Goal: Communication & Community: Answer question/provide support

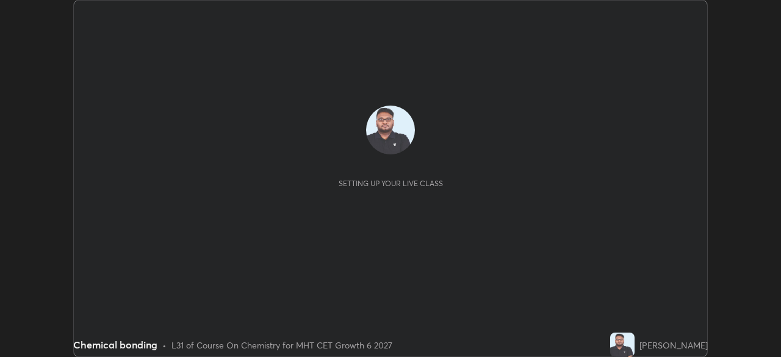
scroll to position [357, 781]
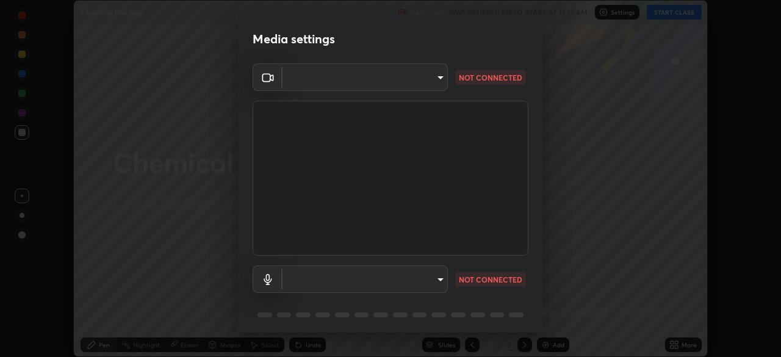
type input "8090c38e6276c4ef6968fc6d9bdaab76d1a5ff71046905f1d5355c051d1cc42c"
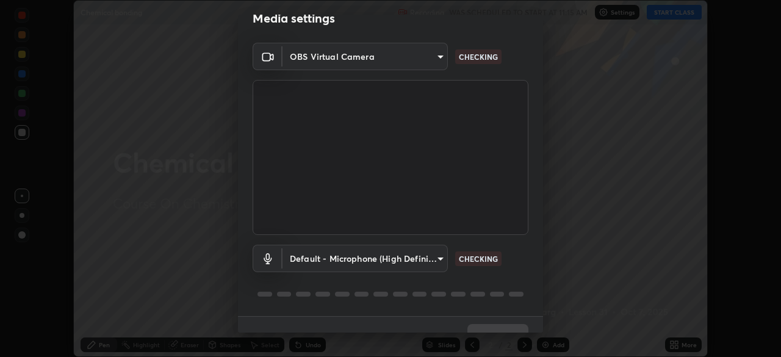
scroll to position [21, 0]
click at [409, 256] on body "Erase all Chemical bonding Recording WAS SCHEDULED TO START AT 11:15 AM Setting…" at bounding box center [390, 178] width 781 height 357
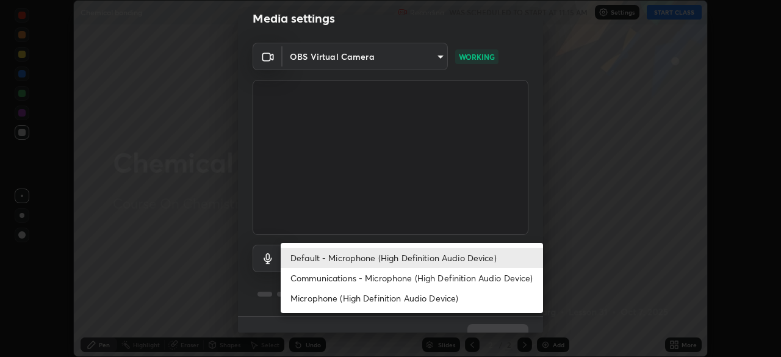
click at [361, 296] on li "Microphone (High Definition Audio Device)" at bounding box center [412, 298] width 262 height 20
type input "32c814b3f5ce16ae21f90462269667d7dce44ae46f643d303233fff57099a707"
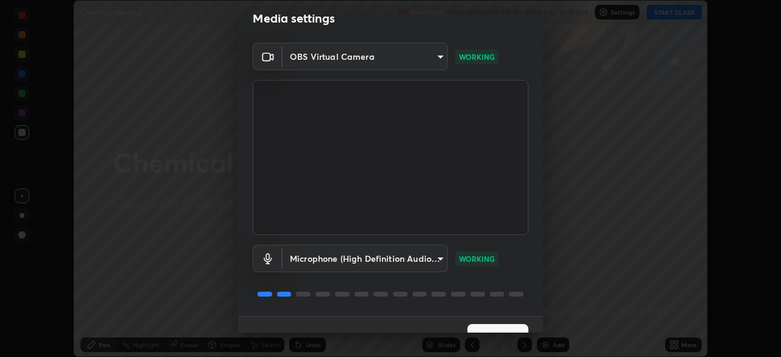
scroll to position [43, 0]
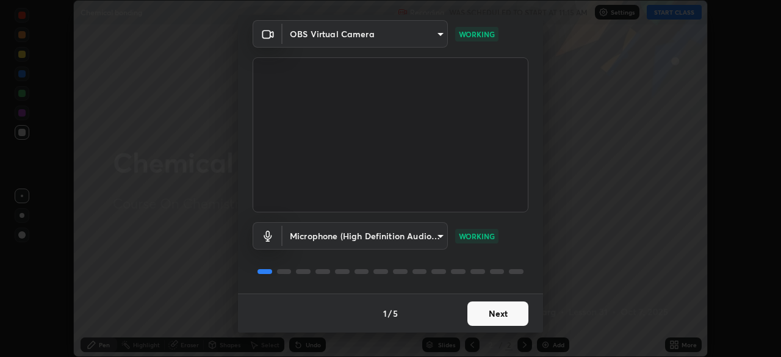
click at [483, 306] on button "Next" at bounding box center [497, 313] width 61 height 24
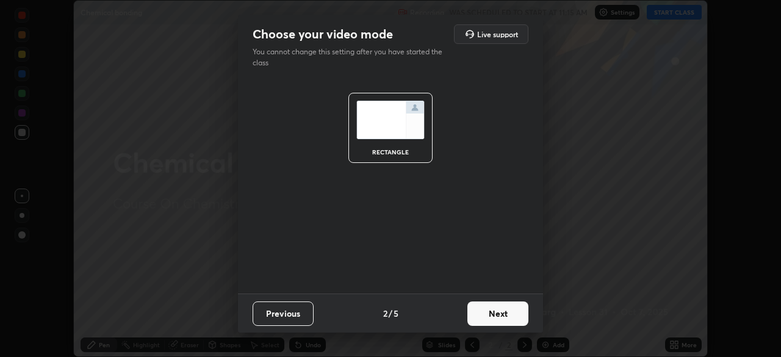
scroll to position [0, 0]
click at [478, 309] on button "Next" at bounding box center [497, 313] width 61 height 24
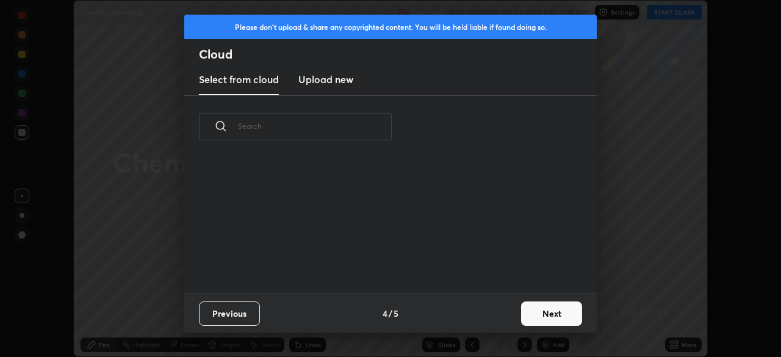
click at [482, 312] on div "Previous 4 / 5 Next" at bounding box center [390, 313] width 413 height 39
click at [482, 314] on div "Previous 4 / 5 Next" at bounding box center [390, 313] width 413 height 39
click at [530, 306] on button "Next" at bounding box center [551, 313] width 61 height 24
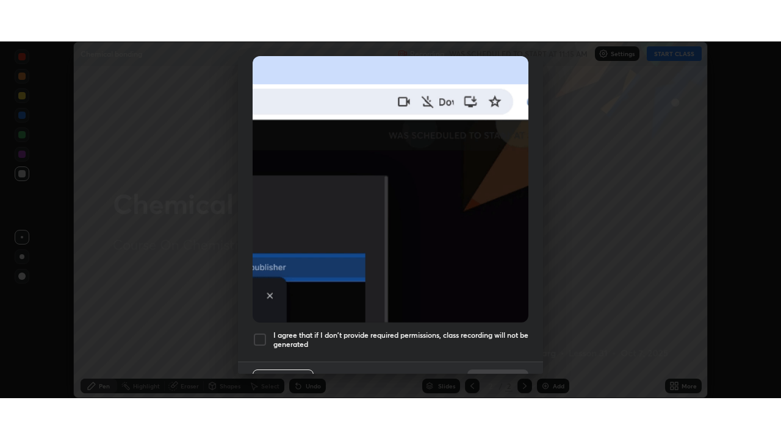
scroll to position [292, 0]
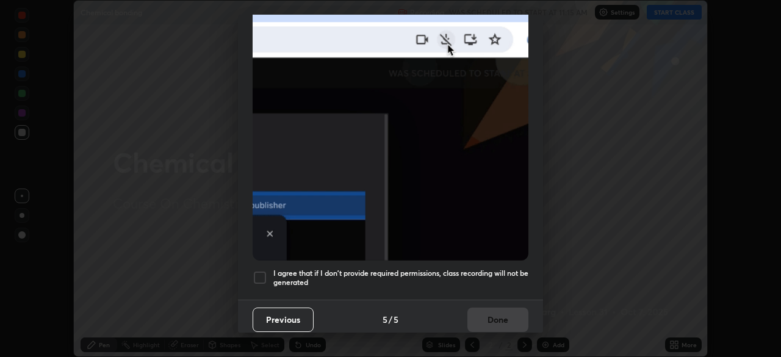
click at [260, 270] on div at bounding box center [260, 277] width 15 height 15
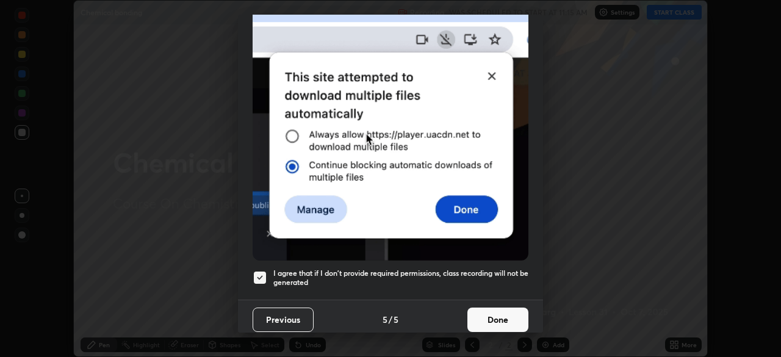
click at [486, 312] on button "Done" at bounding box center [497, 320] width 61 height 24
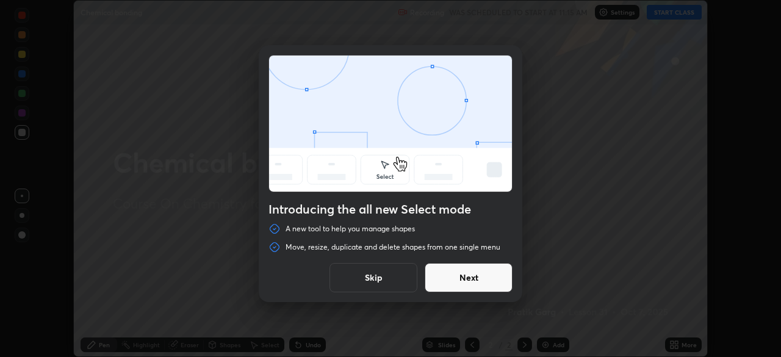
click at [452, 273] on button "Next" at bounding box center [469, 277] width 88 height 29
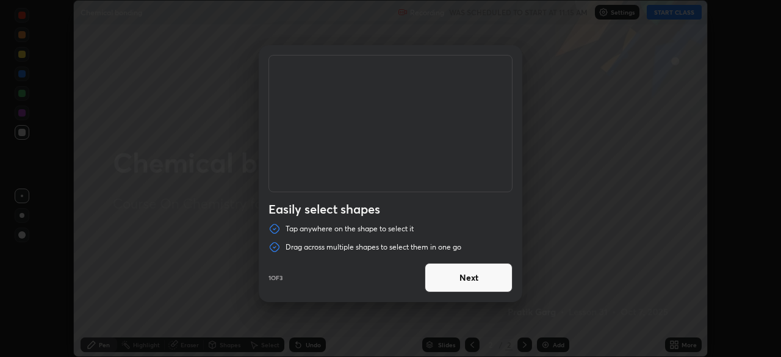
click at [465, 271] on button "Next" at bounding box center [469, 277] width 88 height 29
click at [469, 278] on button "Next" at bounding box center [469, 277] width 88 height 29
click at [471, 275] on button "Done" at bounding box center [469, 277] width 88 height 29
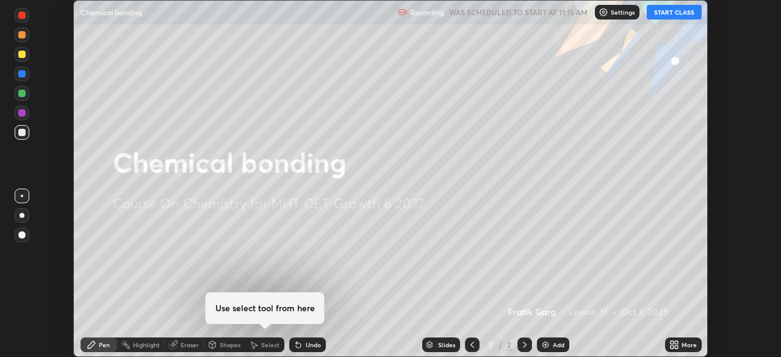
click at [652, 15] on button "START CLASS" at bounding box center [674, 12] width 55 height 15
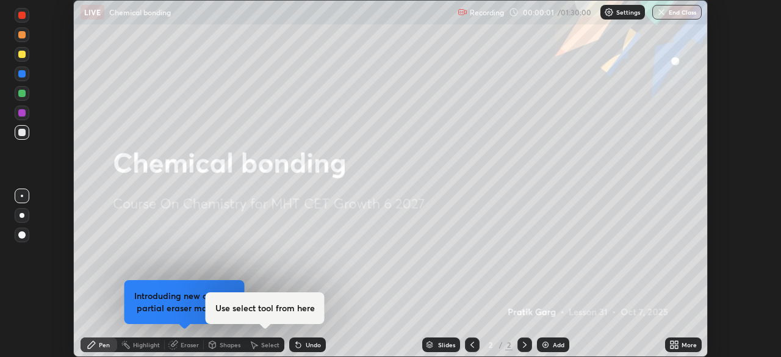
click at [672, 342] on icon at bounding box center [672, 342] width 3 height 3
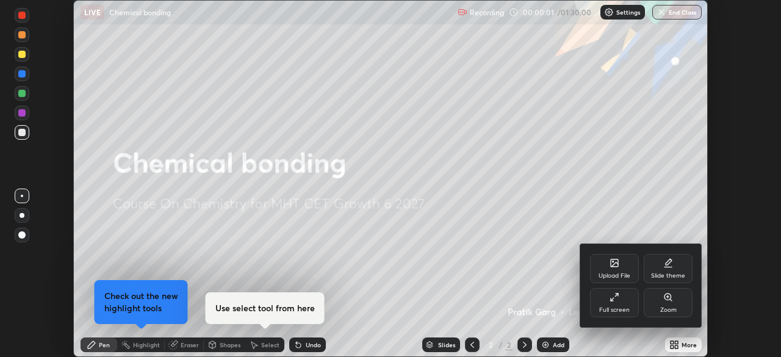
click at [610, 298] on icon at bounding box center [615, 297] width 10 height 10
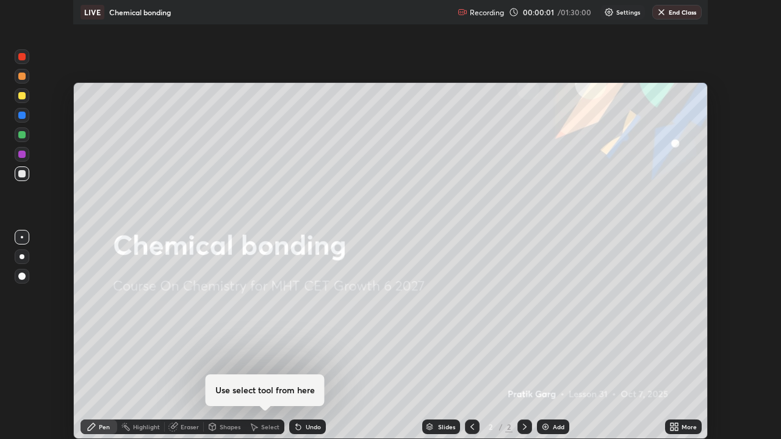
scroll to position [439, 781]
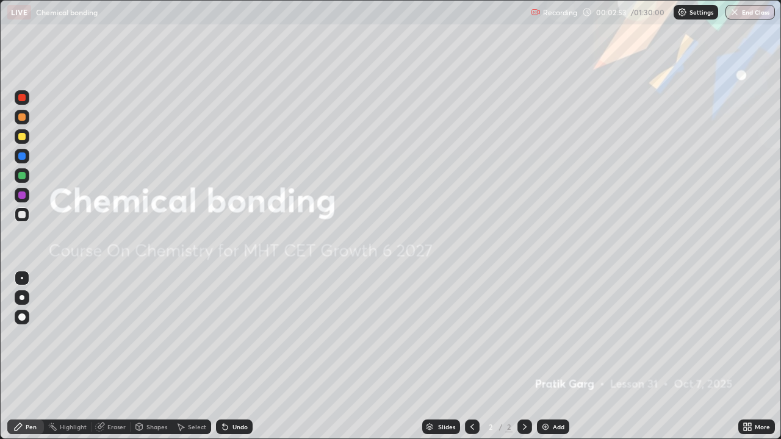
click at [562, 356] on div "Add" at bounding box center [553, 427] width 32 height 15
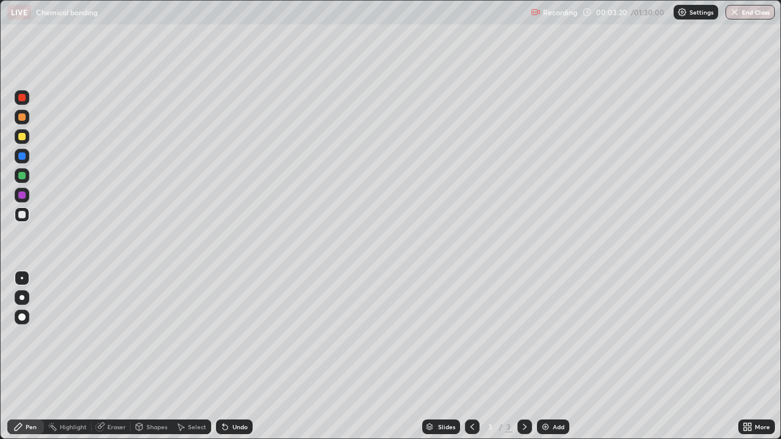
click at [23, 137] on div at bounding box center [21, 136] width 7 height 7
click at [154, 356] on div "Shapes" at bounding box center [151, 427] width 41 height 15
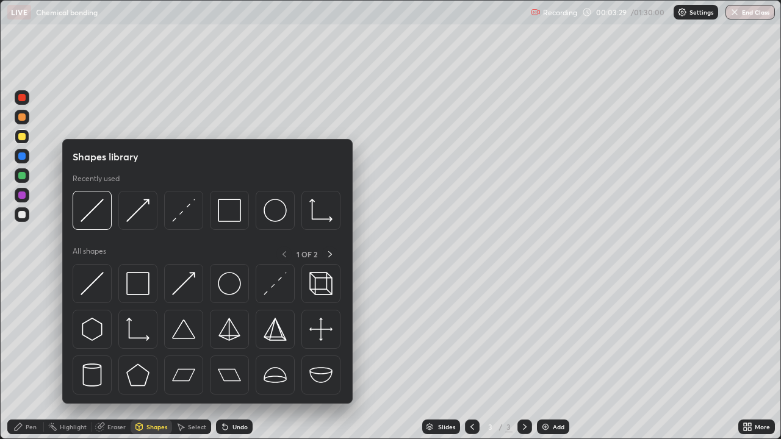
click at [142, 215] on img at bounding box center [137, 210] width 23 height 23
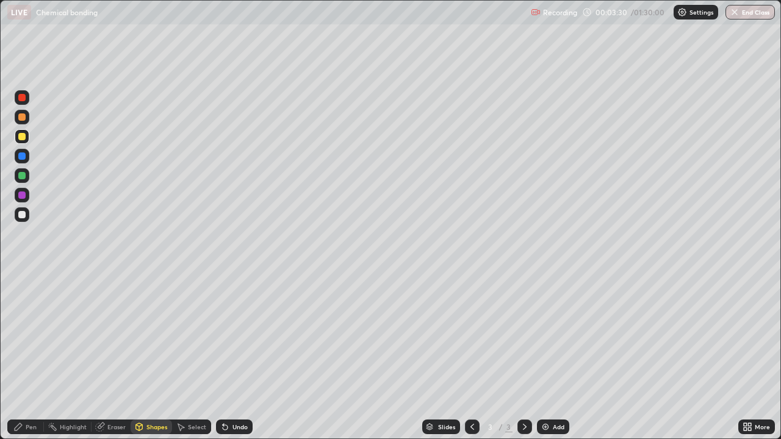
click at [22, 157] on div at bounding box center [21, 156] width 7 height 7
click at [23, 356] on div "Pen" at bounding box center [25, 427] width 37 height 15
click at [229, 356] on div "Undo" at bounding box center [234, 427] width 37 height 15
click at [233, 356] on div "Undo" at bounding box center [234, 427] width 37 height 15
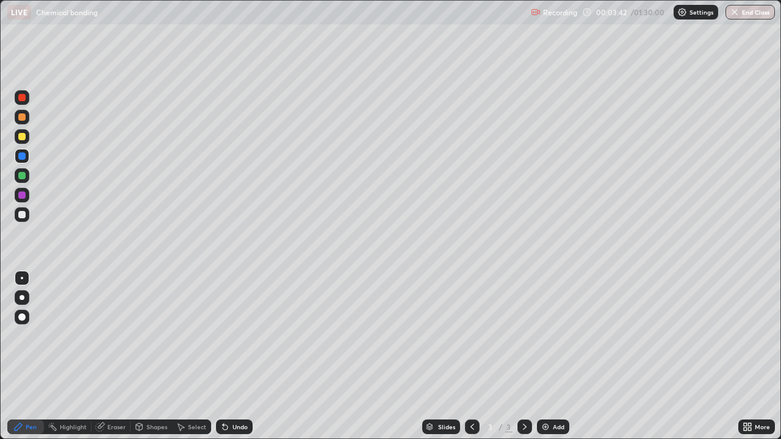
click at [231, 356] on div "Undo" at bounding box center [231, 427] width 41 height 24
click at [229, 356] on div "Undo" at bounding box center [231, 427] width 41 height 24
click at [226, 356] on div "Undo" at bounding box center [231, 427] width 41 height 24
click at [225, 356] on div "Undo" at bounding box center [231, 427] width 41 height 24
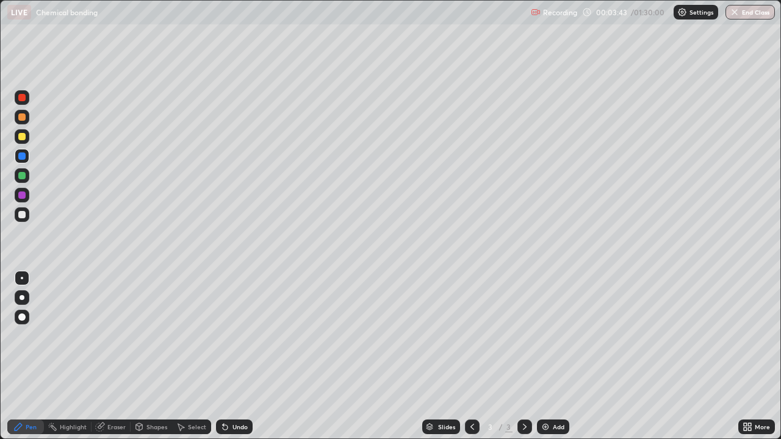
click at [225, 356] on div "Undo" at bounding box center [231, 427] width 41 height 24
click at [23, 176] on div at bounding box center [21, 175] width 7 height 7
click at [147, 356] on div "Shapes" at bounding box center [151, 427] width 41 height 15
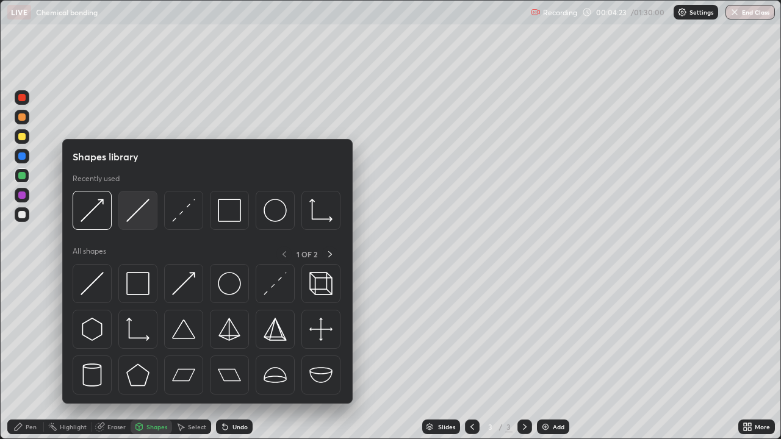
click at [138, 214] on img at bounding box center [137, 210] width 23 height 23
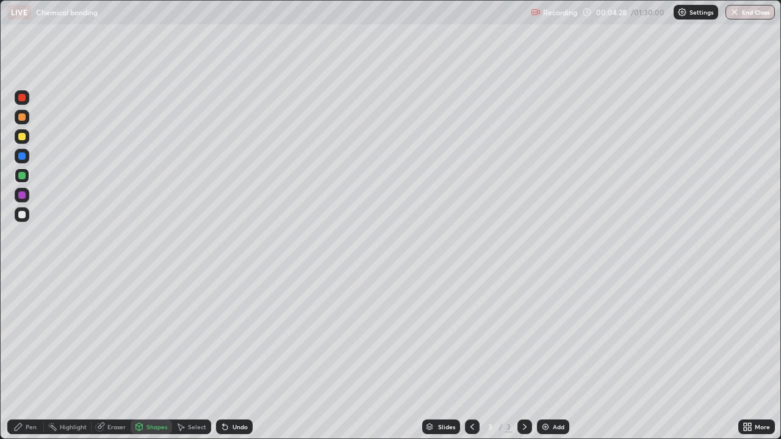
click at [30, 356] on div "Pen" at bounding box center [31, 427] width 11 height 6
click at [159, 356] on div "Shapes" at bounding box center [156, 427] width 21 height 6
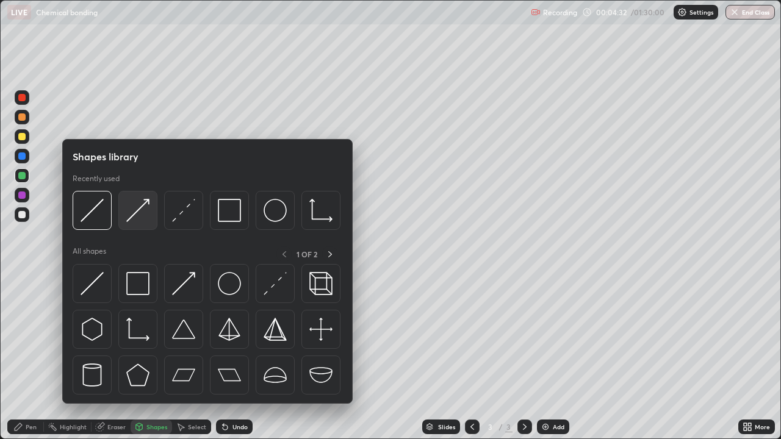
click at [136, 207] on img at bounding box center [137, 210] width 23 height 23
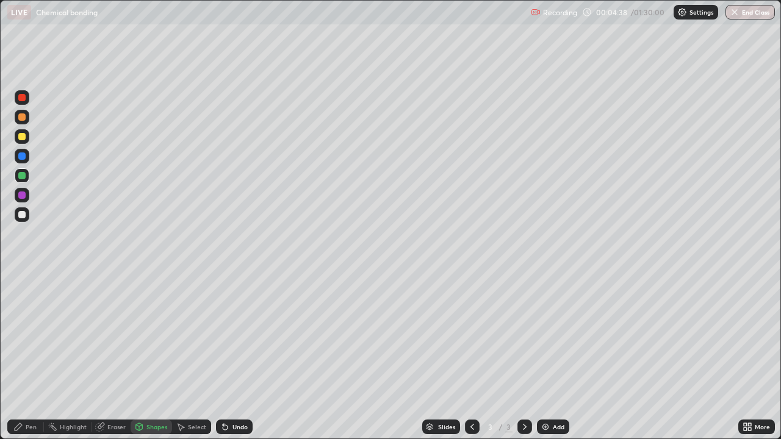
click at [234, 356] on div "Undo" at bounding box center [240, 427] width 15 height 6
click at [157, 356] on div "Shapes" at bounding box center [156, 427] width 21 height 6
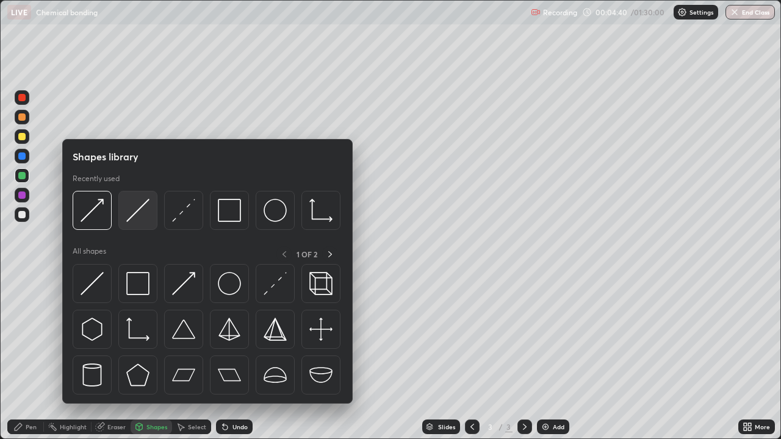
click at [145, 206] on img at bounding box center [137, 210] width 23 height 23
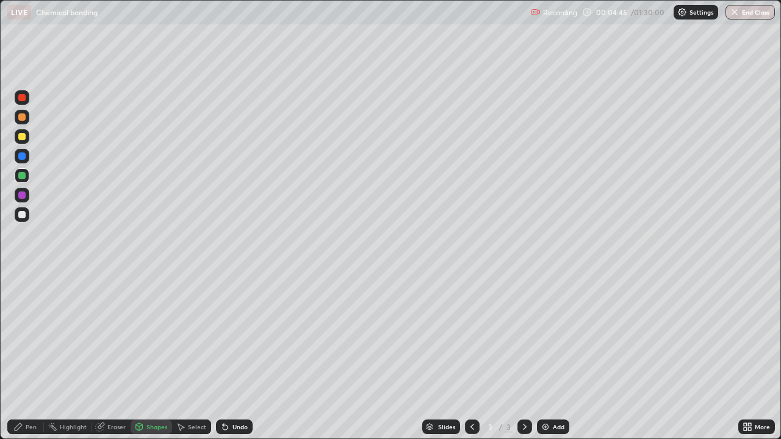
click at [28, 356] on div "Pen" at bounding box center [31, 427] width 11 height 6
click at [246, 356] on div "Undo" at bounding box center [234, 427] width 37 height 15
click at [29, 220] on div at bounding box center [22, 215] width 15 height 20
click at [239, 356] on div "Undo" at bounding box center [240, 427] width 15 height 6
click at [233, 356] on div "Undo" at bounding box center [240, 427] width 15 height 6
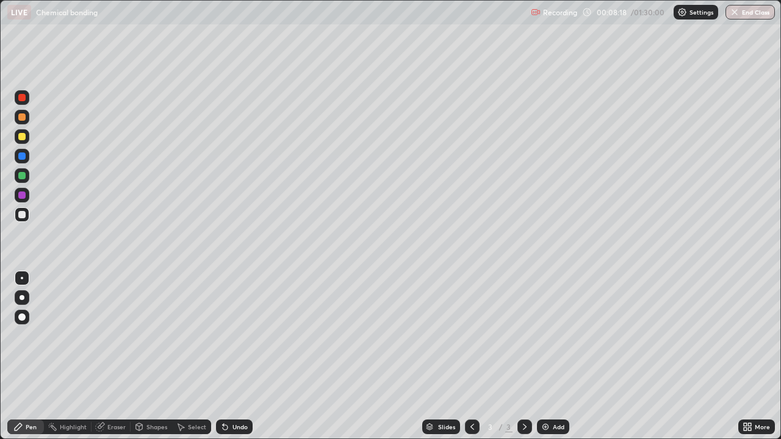
click at [235, 356] on div "Undo" at bounding box center [240, 427] width 15 height 6
click at [233, 356] on div "Undo" at bounding box center [234, 427] width 37 height 15
click at [234, 356] on div "Undo" at bounding box center [240, 427] width 15 height 6
click at [229, 356] on div "Undo" at bounding box center [234, 427] width 37 height 15
click at [31, 356] on div "Pen" at bounding box center [31, 427] width 11 height 6
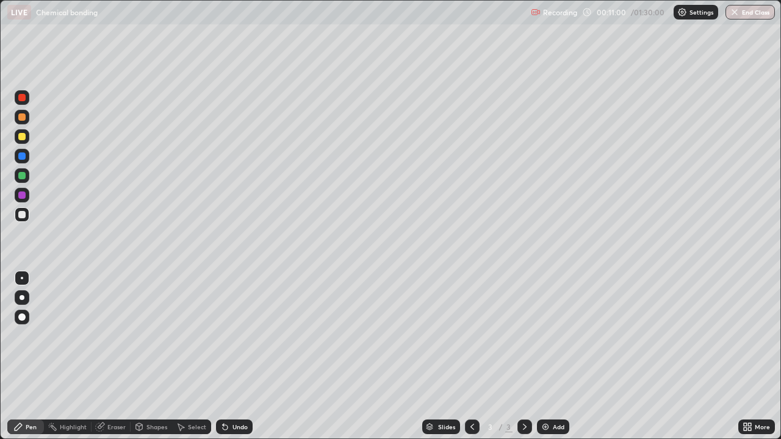
click at [238, 356] on div "Undo" at bounding box center [234, 427] width 37 height 15
click at [21, 176] on div at bounding box center [21, 175] width 7 height 7
click at [544, 356] on div "Add" at bounding box center [553, 427] width 32 height 15
click at [24, 138] on div at bounding box center [21, 136] width 7 height 7
click at [245, 356] on div "Undo" at bounding box center [231, 427] width 41 height 24
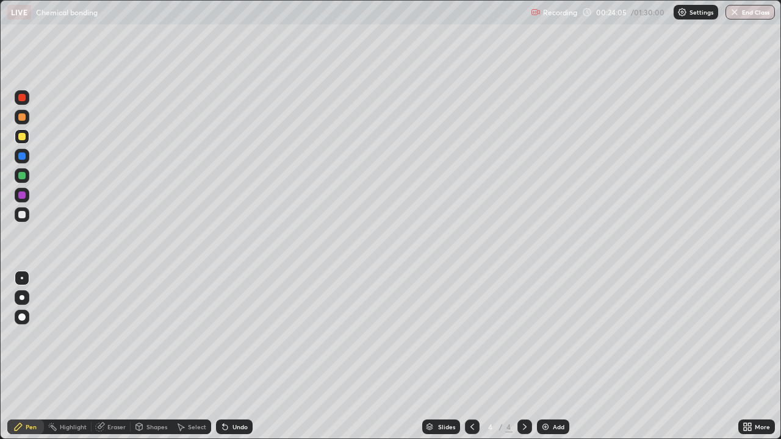
click at [244, 356] on div "Undo" at bounding box center [240, 427] width 15 height 6
click at [247, 356] on div "Undo" at bounding box center [234, 427] width 37 height 15
click at [246, 356] on div "Undo" at bounding box center [234, 427] width 37 height 15
click at [559, 356] on div "Add" at bounding box center [553, 427] width 32 height 15
click at [27, 179] on div at bounding box center [22, 175] width 15 height 15
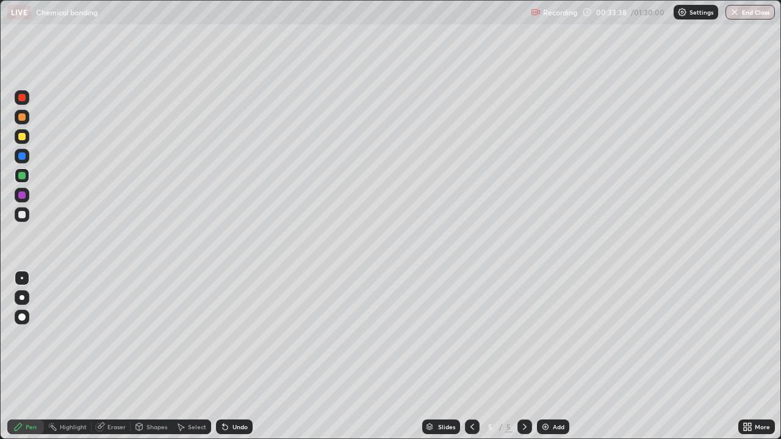
click at [549, 356] on img at bounding box center [546, 427] width 10 height 10
click at [25, 139] on div at bounding box center [21, 136] width 7 height 7
click at [231, 356] on div "Undo" at bounding box center [234, 427] width 37 height 15
click at [115, 356] on div "Eraser" at bounding box center [116, 427] width 18 height 6
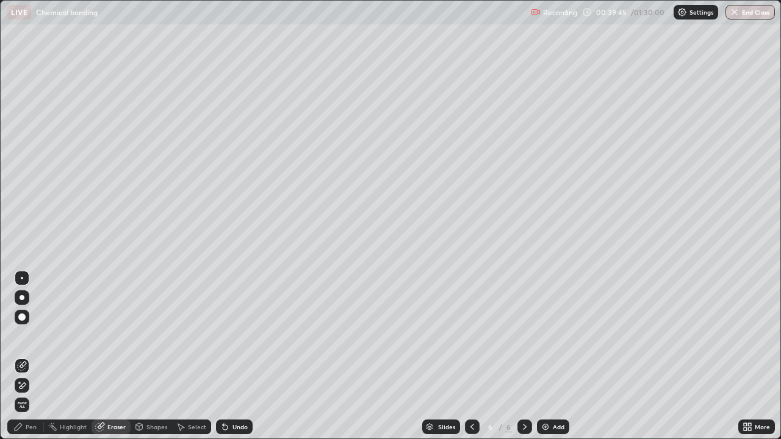
click at [26, 356] on div "Pen" at bounding box center [25, 427] width 37 height 15
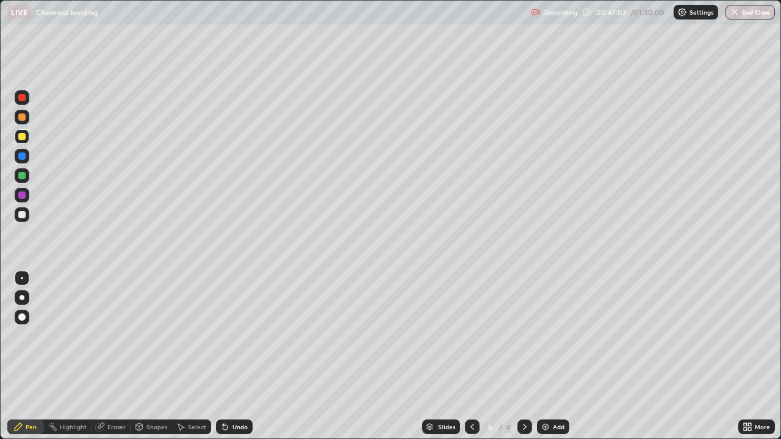
click at [541, 356] on img at bounding box center [546, 427] width 10 height 10
click at [110, 356] on div "Eraser" at bounding box center [116, 427] width 18 height 6
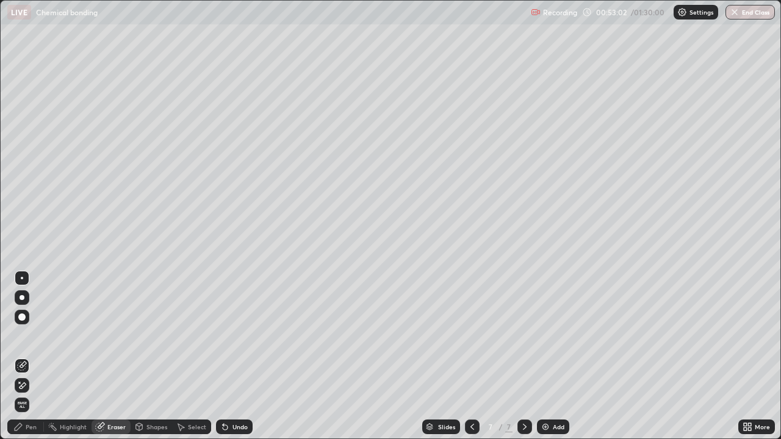
click at [33, 356] on div "Pen" at bounding box center [31, 427] width 11 height 6
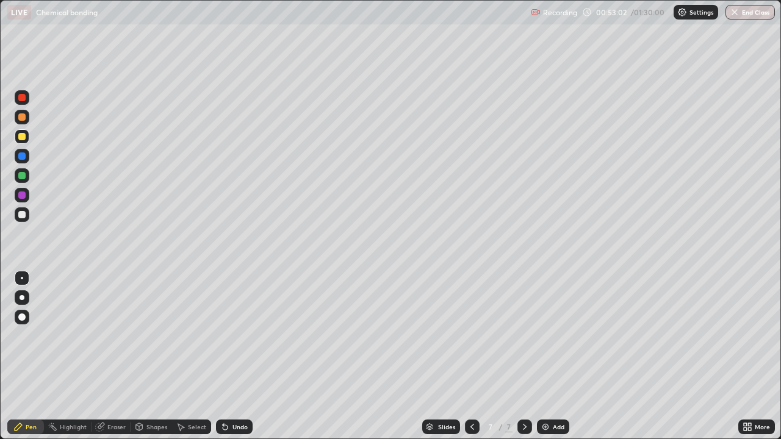
click at [26, 177] on div at bounding box center [22, 175] width 15 height 15
click at [121, 356] on div "Eraser" at bounding box center [116, 427] width 18 height 6
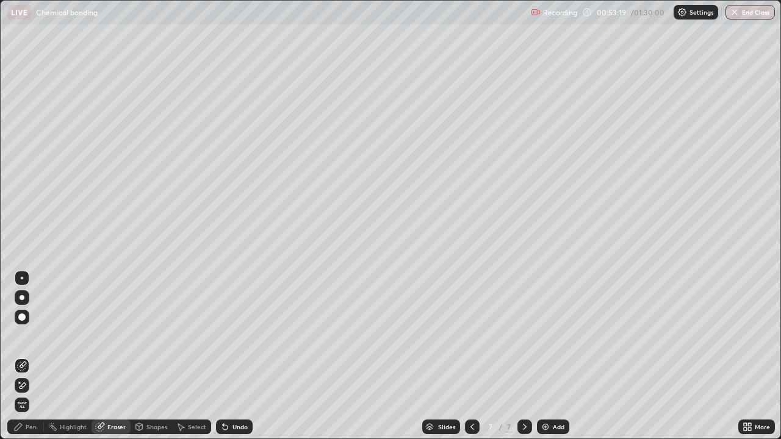
click at [34, 356] on div "Pen" at bounding box center [31, 427] width 11 height 6
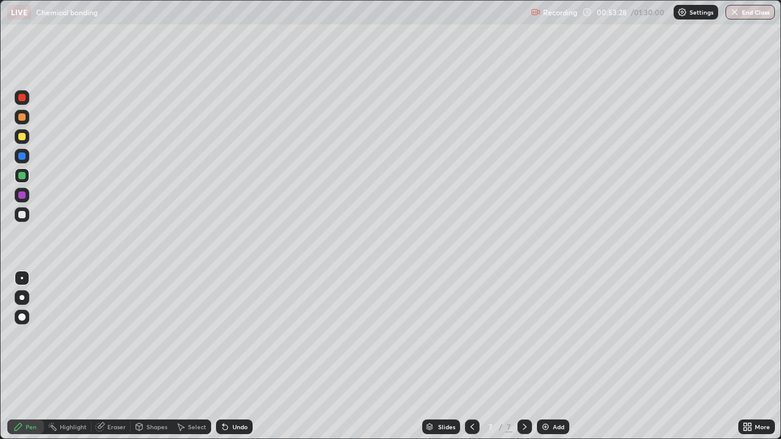
click at [22, 135] on div at bounding box center [21, 136] width 7 height 7
click at [24, 214] on div at bounding box center [21, 214] width 7 height 7
click at [27, 139] on div at bounding box center [22, 136] width 15 height 15
click at [554, 356] on div "Add" at bounding box center [559, 427] width 12 height 6
click at [23, 176] on div at bounding box center [21, 175] width 7 height 7
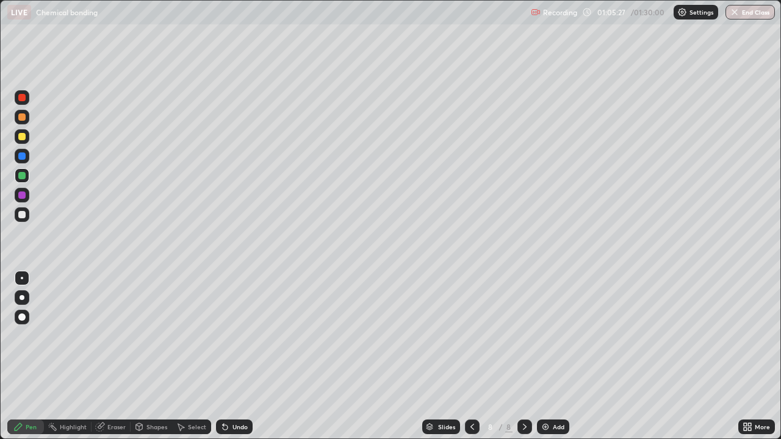
click at [23, 176] on div at bounding box center [21, 175] width 7 height 7
click at [157, 356] on div "Shapes" at bounding box center [151, 427] width 41 height 15
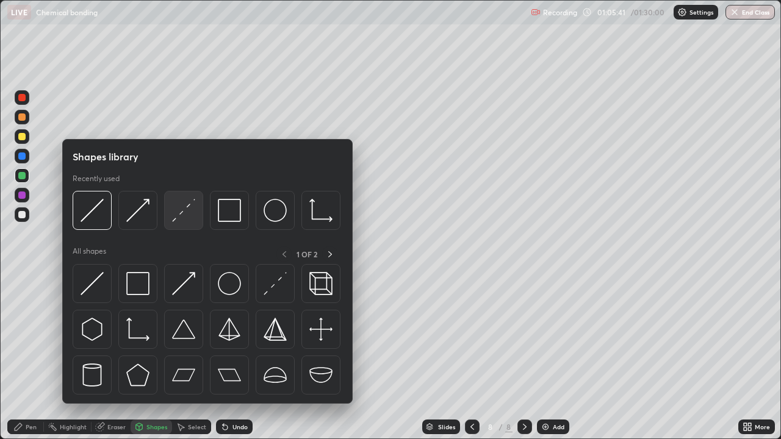
click at [193, 218] on img at bounding box center [183, 210] width 23 height 23
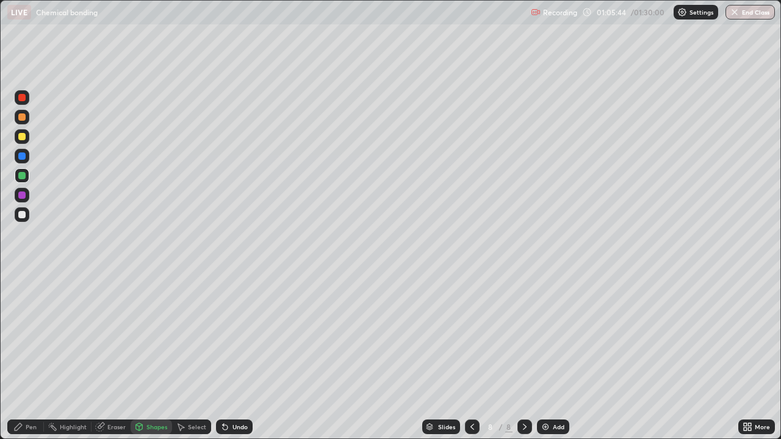
click at [31, 356] on div "Pen" at bounding box center [31, 427] width 11 height 6
click at [18, 139] on div at bounding box center [21, 136] width 7 height 7
click at [19, 155] on div at bounding box center [21, 156] width 7 height 7
click at [560, 356] on div "Add" at bounding box center [559, 427] width 12 height 6
click at [25, 135] on div at bounding box center [21, 136] width 7 height 7
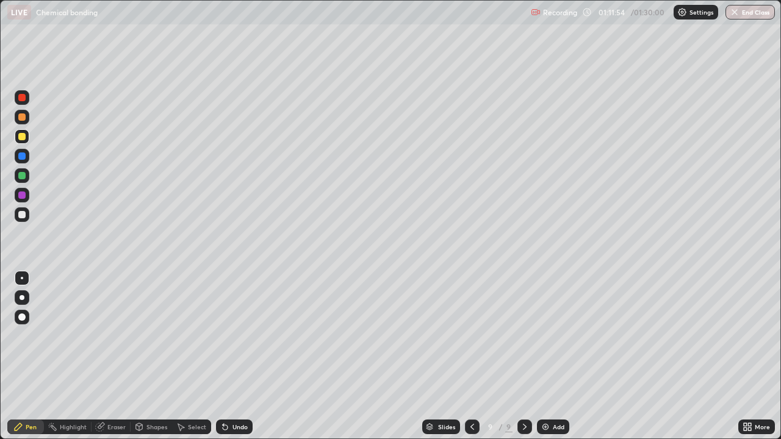
click at [232, 356] on div "Undo" at bounding box center [231, 427] width 41 height 24
click at [231, 356] on div "Undo" at bounding box center [234, 427] width 37 height 15
click at [21, 211] on div at bounding box center [21, 214] width 7 height 7
click at [24, 195] on div at bounding box center [21, 195] width 7 height 7
click at [233, 356] on div "Undo" at bounding box center [240, 427] width 15 height 6
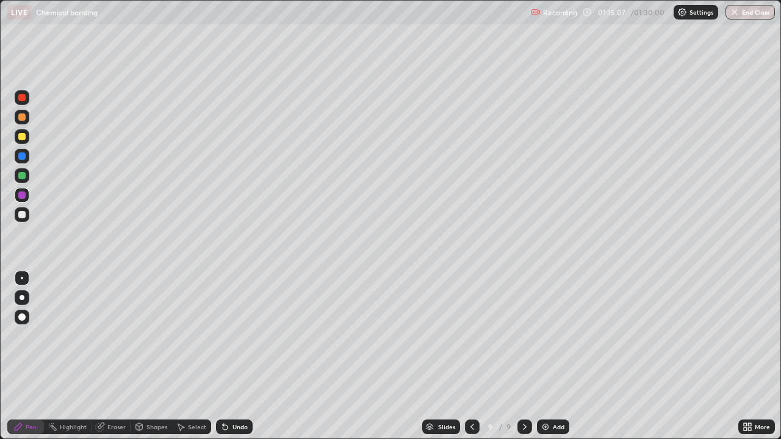
click at [21, 172] on div at bounding box center [21, 175] width 7 height 7
click at [27, 138] on div at bounding box center [22, 136] width 15 height 15
click at [732, 13] on img "button" at bounding box center [735, 12] width 10 height 10
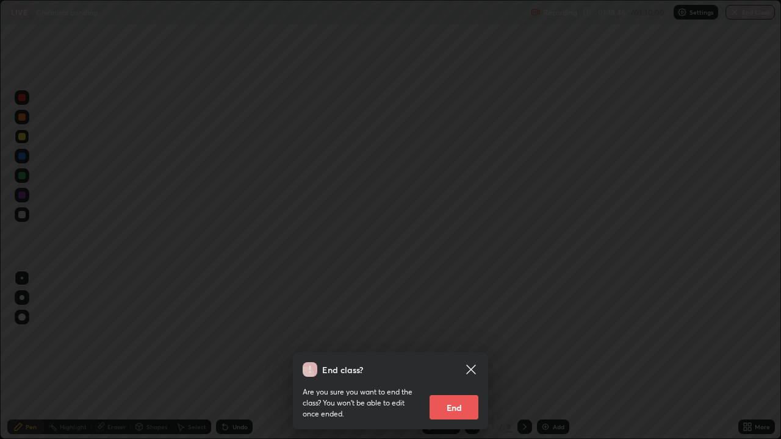
click at [457, 356] on button "End" at bounding box center [454, 407] width 49 height 24
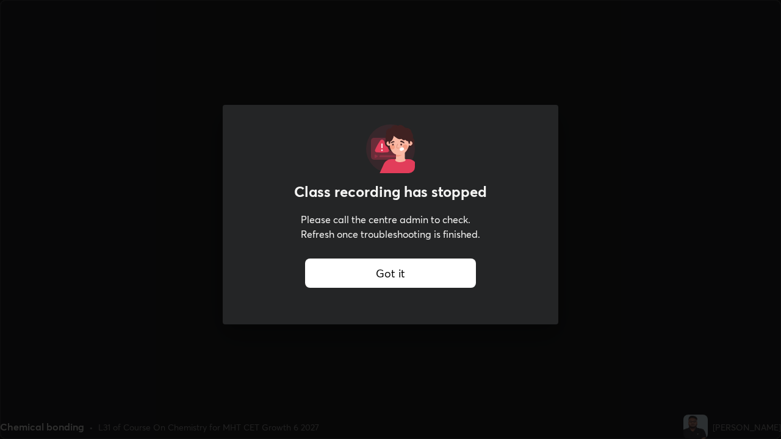
click at [389, 276] on div "Got it" at bounding box center [390, 273] width 171 height 29
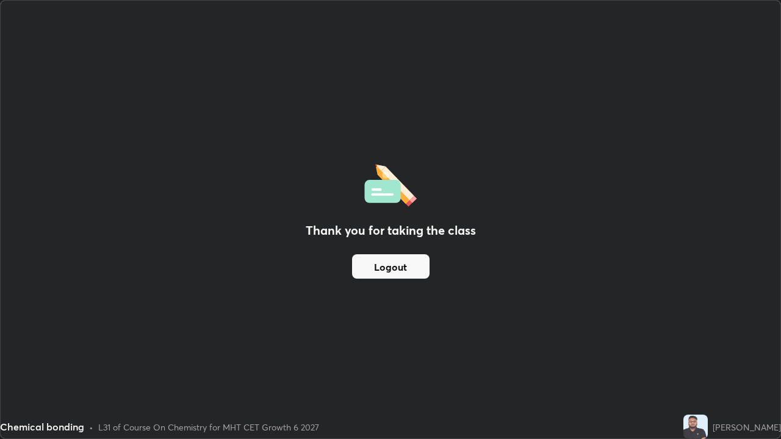
click at [403, 269] on button "Logout" at bounding box center [391, 266] width 78 height 24
